Goal: Task Accomplishment & Management: Use online tool/utility

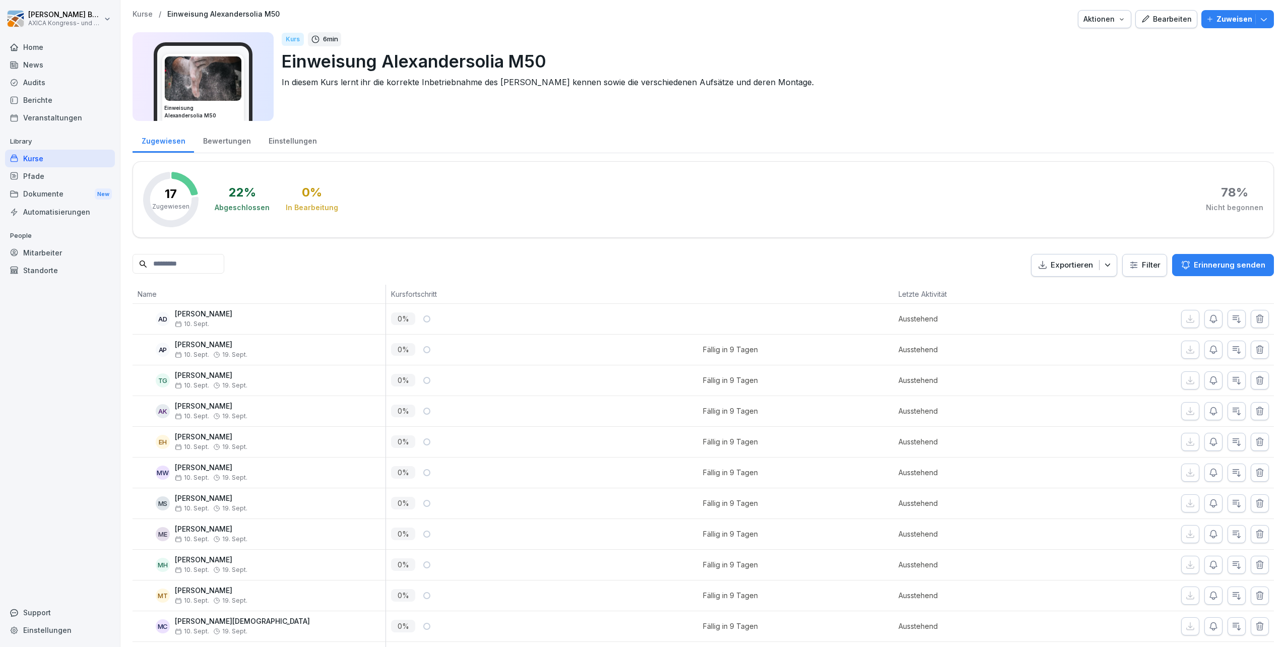
click at [224, 139] on div "Bewertungen" at bounding box center [227, 140] width 66 height 26
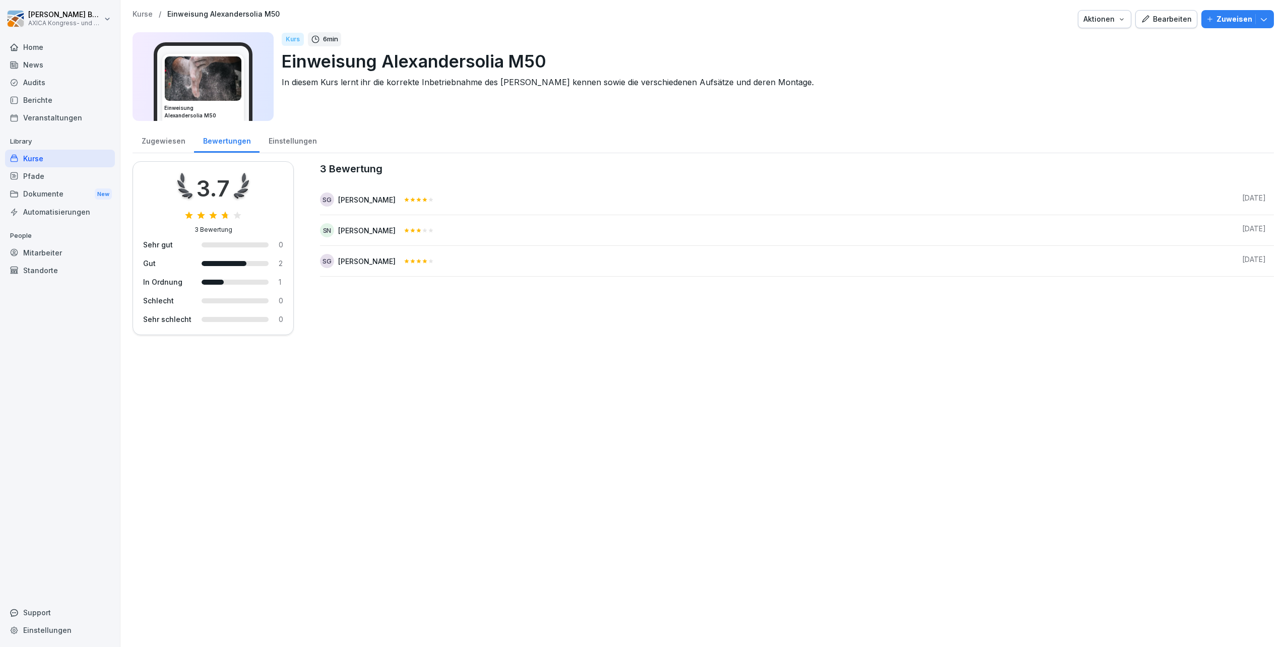
click at [301, 143] on div "Einstellungen" at bounding box center [293, 140] width 66 height 26
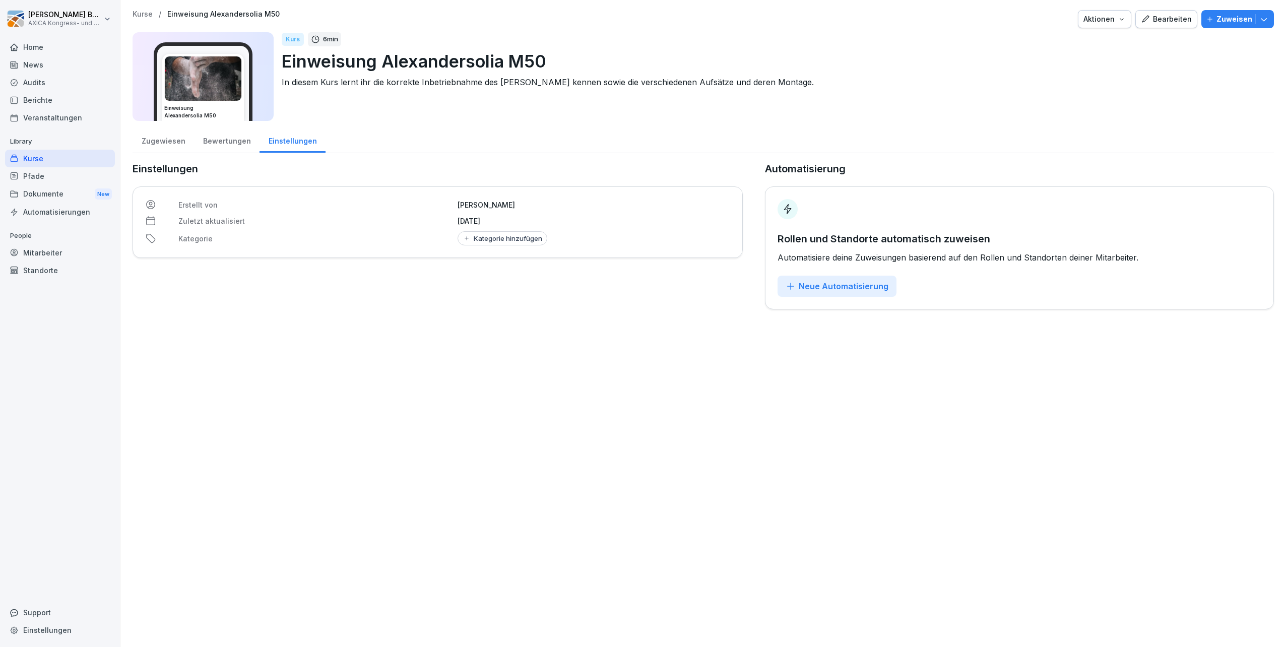
click at [236, 145] on div "Bewertungen" at bounding box center [227, 140] width 66 height 26
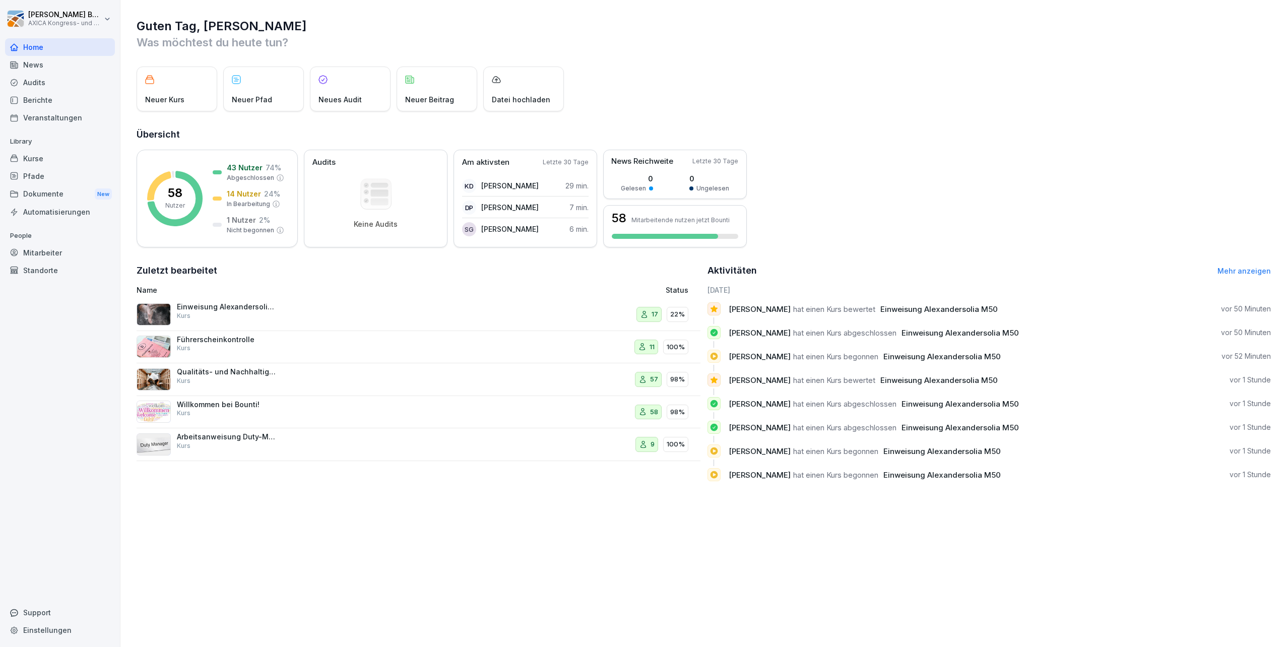
click at [204, 311] on p "Einweisung Alexandersolia M50" at bounding box center [227, 306] width 101 height 9
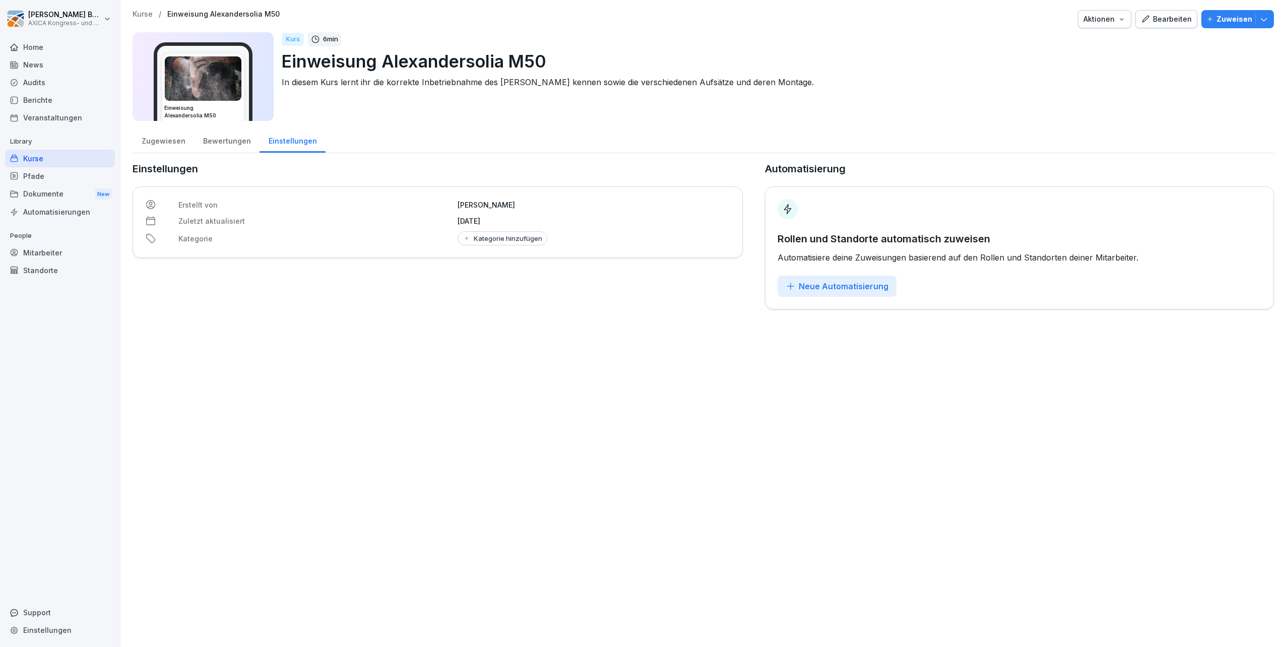
click at [228, 144] on div "Bewertungen" at bounding box center [227, 140] width 66 height 26
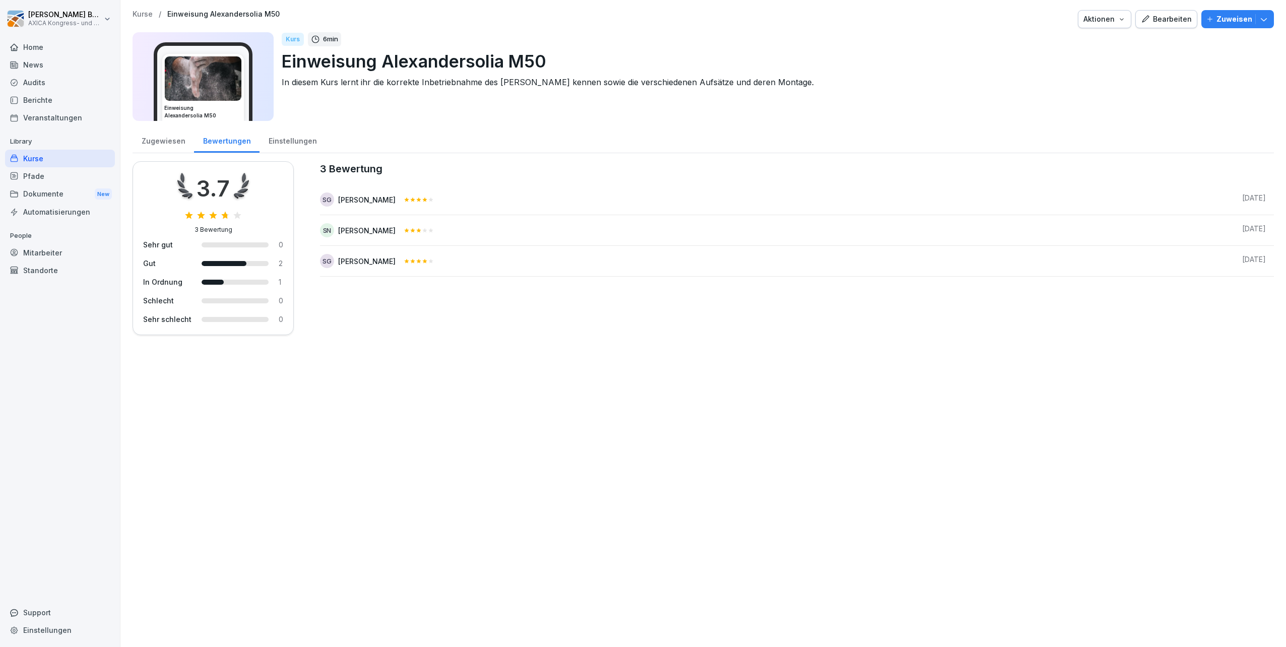
click at [147, 142] on div "Zugewiesen" at bounding box center [164, 140] width 62 height 26
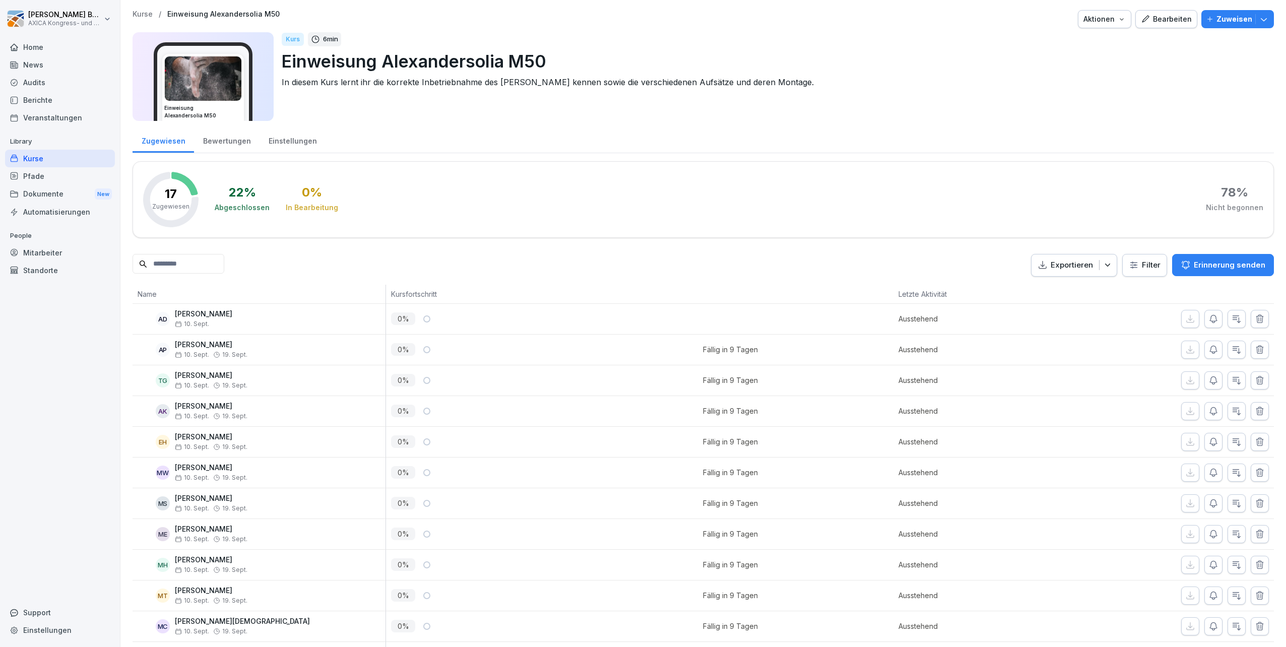
click at [1236, 263] on p "Erinnerung senden" at bounding box center [1230, 265] width 72 height 11
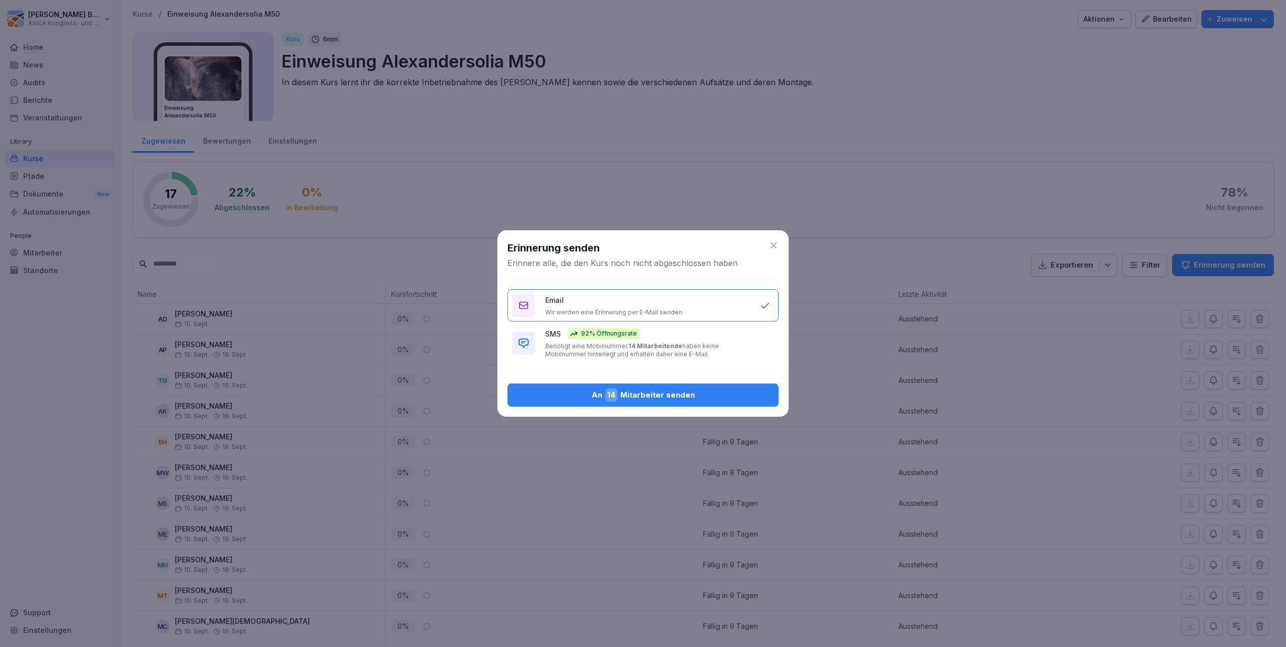
click at [776, 243] on icon at bounding box center [774, 245] width 6 height 6
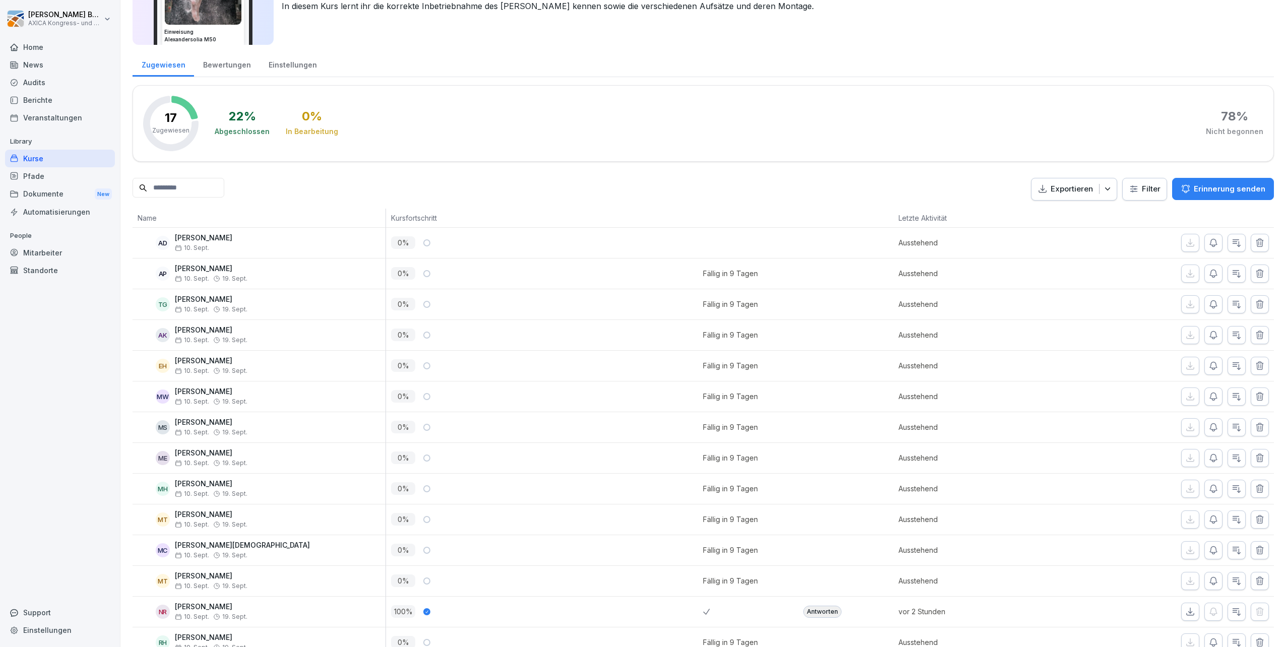
scroll to position [200, 0]
